Goal: Transaction & Acquisition: Subscribe to service/newsletter

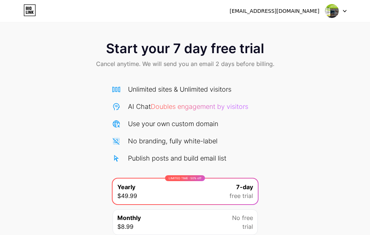
click at [343, 11] on icon at bounding box center [345, 11] width 4 height 3
click at [279, 34] on li "Logout" at bounding box center [300, 30] width 91 height 20
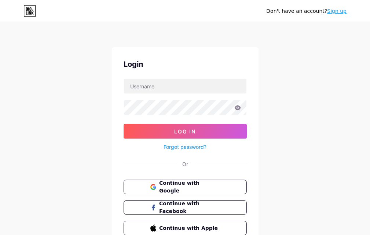
click at [336, 10] on link "Sign up" at bounding box center [336, 11] width 19 height 6
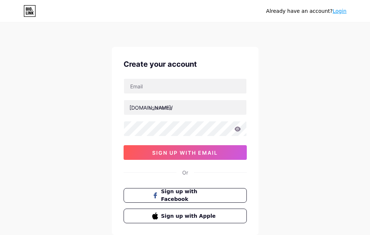
scroll to position [37, 0]
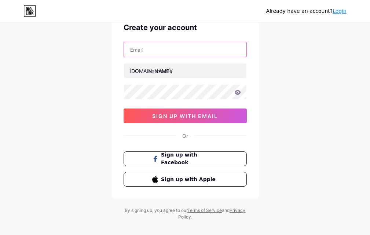
click at [151, 51] on input "text" at bounding box center [185, 49] width 122 height 15
paste input "[EMAIL_ADDRESS][DOMAIN_NAME]"
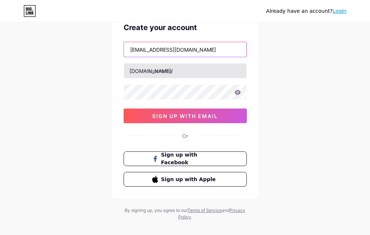
type input "[EMAIL_ADDRESS][DOMAIN_NAME]"
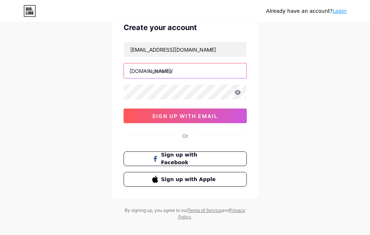
click at [158, 73] on input "text" at bounding box center [185, 70] width 122 height 15
paste input "[DOMAIN_NAME]"
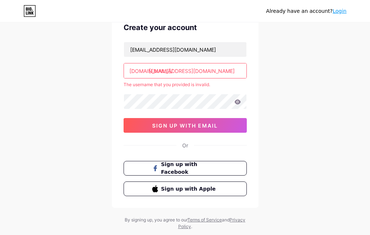
click at [175, 71] on input "[EMAIL_ADDRESS][DOMAIN_NAME]" at bounding box center [185, 70] width 122 height 15
drag, startPoint x: 175, startPoint y: 71, endPoint x: 217, endPoint y: 71, distance: 42.1
click at [217, 71] on input "[EMAIL_ADDRESS][DOMAIN_NAME]" at bounding box center [185, 70] width 122 height 15
type input "prozenithr"
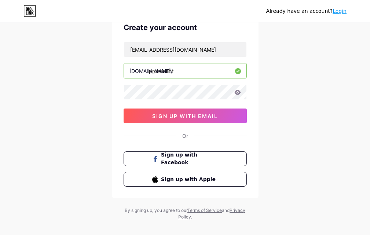
click at [165, 100] on div "[EMAIL_ADDRESS][DOMAIN_NAME] [DOMAIN_NAME]/ prozenithr 0cAFcWeA5jeDpv0fqWG09iLk…" at bounding box center [185, 82] width 123 height 81
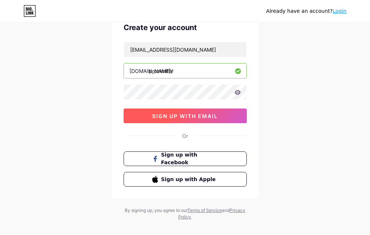
click at [162, 112] on button "sign up with email" at bounding box center [185, 115] width 123 height 15
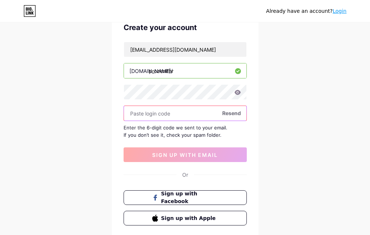
paste input "746563"
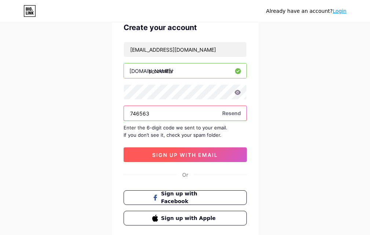
type input "746563"
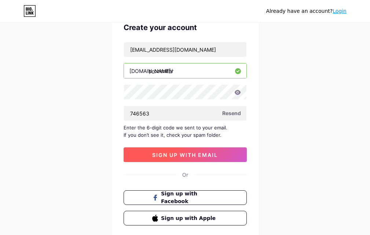
click at [162, 154] on span "sign up with email" at bounding box center [185, 155] width 66 height 6
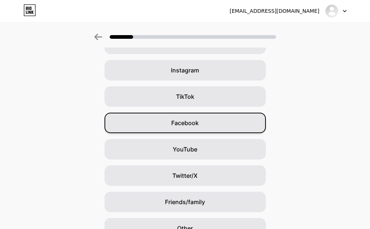
scroll to position [13, 0]
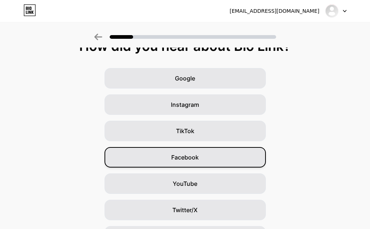
click at [176, 161] on span "Facebook" at bounding box center [184, 157] width 27 height 9
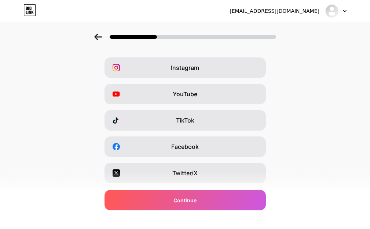
scroll to position [37, 0]
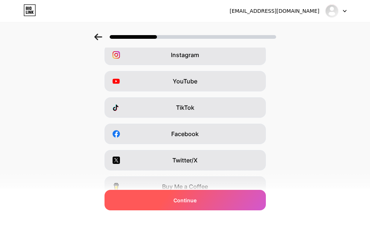
click at [181, 199] on span "Continue" at bounding box center [184, 201] width 23 height 8
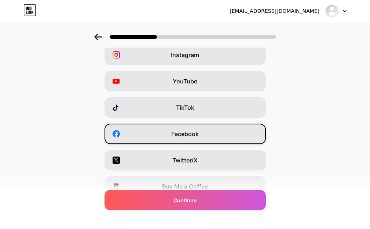
click at [185, 136] on span "Facebook" at bounding box center [184, 134] width 27 height 9
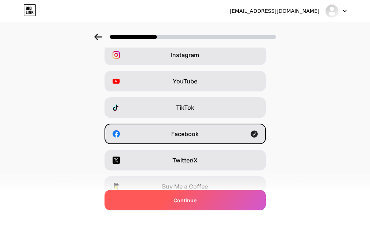
click at [177, 204] on span "Continue" at bounding box center [184, 201] width 23 height 8
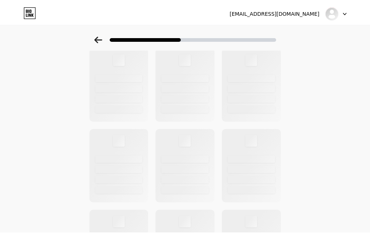
scroll to position [0, 0]
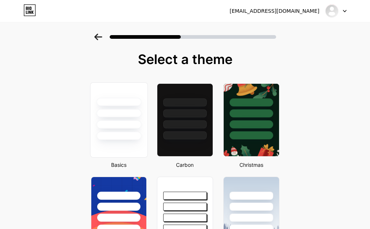
click at [132, 143] on div at bounding box center [119, 119] width 58 height 75
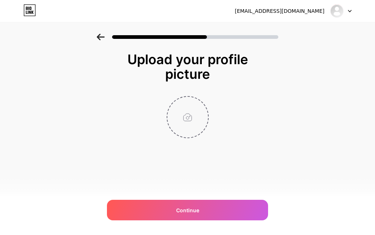
click at [184, 120] on input "file" at bounding box center [187, 117] width 41 height 41
type input "C:\fakepath\Prozenith10.jpg"
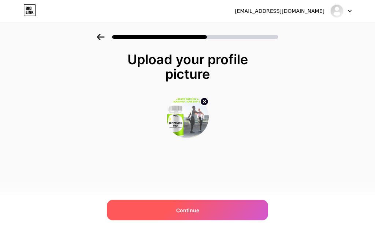
click at [187, 210] on span "Continue" at bounding box center [187, 210] width 23 height 8
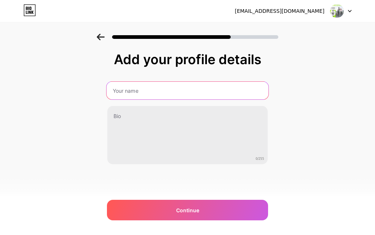
click at [137, 92] on input "text" at bounding box center [188, 91] width 162 height 18
type input "Prozenith"
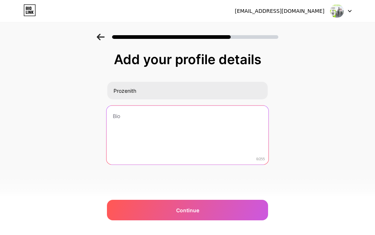
click at [118, 115] on textarea at bounding box center [188, 136] width 162 height 60
paste textarea "ProZenith is built around this scientific understanding. Its unique formula hel…"
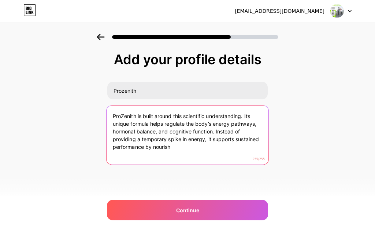
drag, startPoint x: 111, startPoint y: 131, endPoint x: 179, endPoint y: 155, distance: 72.2
click at [179, 155] on textarea "ProZenith is built around this scientific understanding. Its unique formula hel…" at bounding box center [188, 136] width 162 height 60
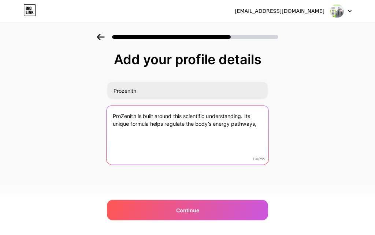
paste textarea "official website [URL][DOMAIN_NAME]"
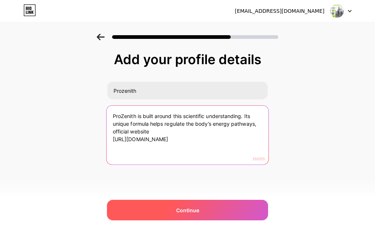
type textarea "ProZenith is built around this scientific understanding. Its unique formula hel…"
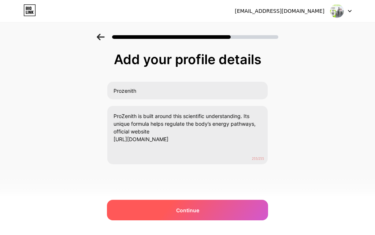
click at [212, 210] on div "Continue" at bounding box center [187, 210] width 161 height 21
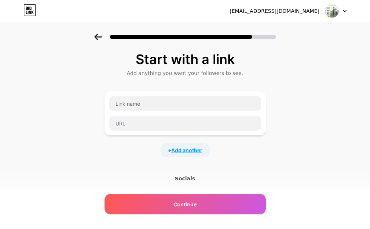
click at [187, 150] on span "Add another" at bounding box center [186, 151] width 31 height 8
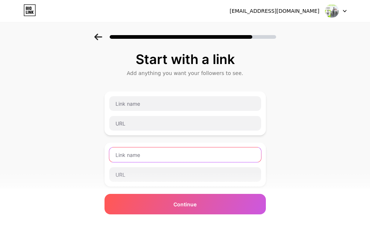
click at [178, 155] on input "text" at bounding box center [185, 155] width 152 height 15
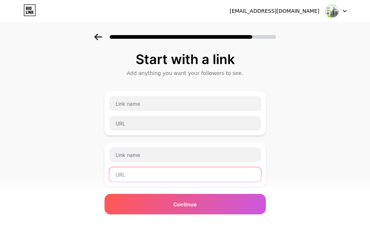
click at [130, 173] on input "text" at bounding box center [185, 174] width 152 height 15
paste input "[URL][DOMAIN_NAME]"
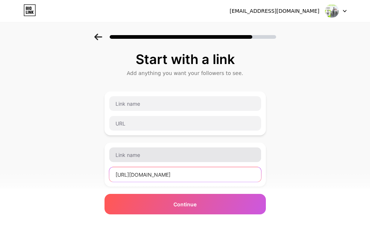
type input "[URL][DOMAIN_NAME]"
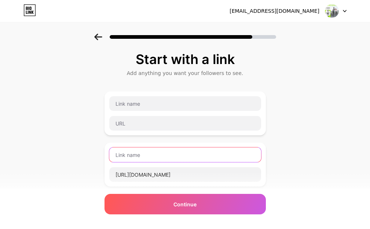
click at [129, 156] on input "text" at bounding box center [185, 155] width 152 height 15
paste input "facebook"
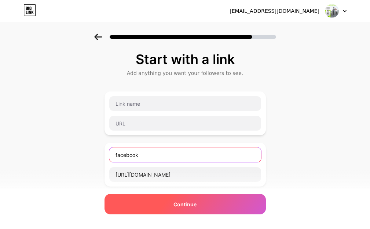
type input "facebook"
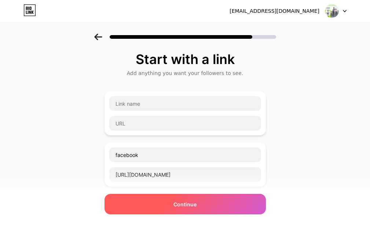
click at [172, 206] on div "Continue" at bounding box center [184, 204] width 161 height 21
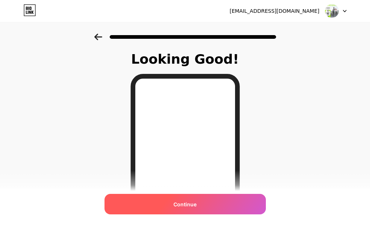
click at [182, 207] on span "Continue" at bounding box center [184, 205] width 23 height 8
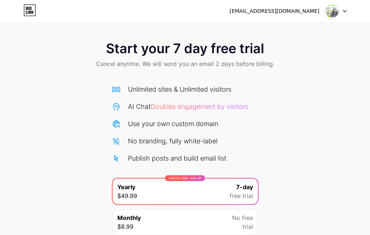
click at [327, 10] on img at bounding box center [332, 11] width 14 height 14
click at [294, 59] on div "Start your 7 day free trial Cancel anytime. We will send you an email 2 days be…" at bounding box center [185, 55] width 370 height 43
click at [344, 10] on icon at bounding box center [345, 11] width 4 height 3
click at [291, 84] on div "Start your 7 day free trial Cancel anytime. We will send you an email 2 days be…" at bounding box center [185, 150] width 370 height 232
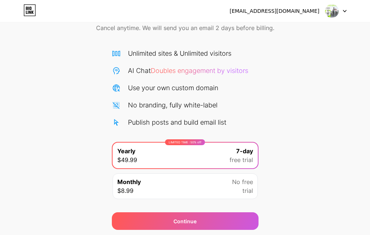
scroll to position [60, 0]
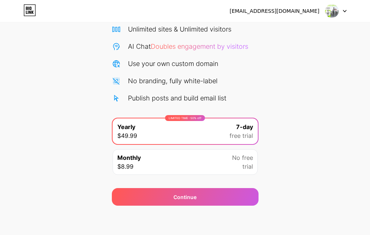
click at [328, 13] on img at bounding box center [332, 11] width 14 height 14
click at [315, 73] on div "Start your 7 day free trial Cancel anytime. We will send you an email 2 days be…" at bounding box center [185, 90] width 370 height 232
